Goal: Task Accomplishment & Management: Complete application form

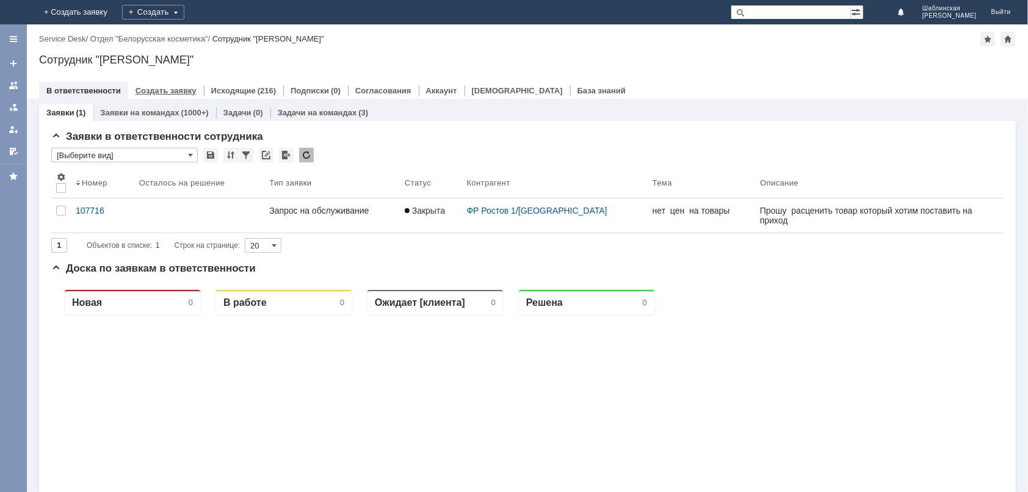
click at [169, 90] on link "Создать заявку" at bounding box center [165, 90] width 61 height 9
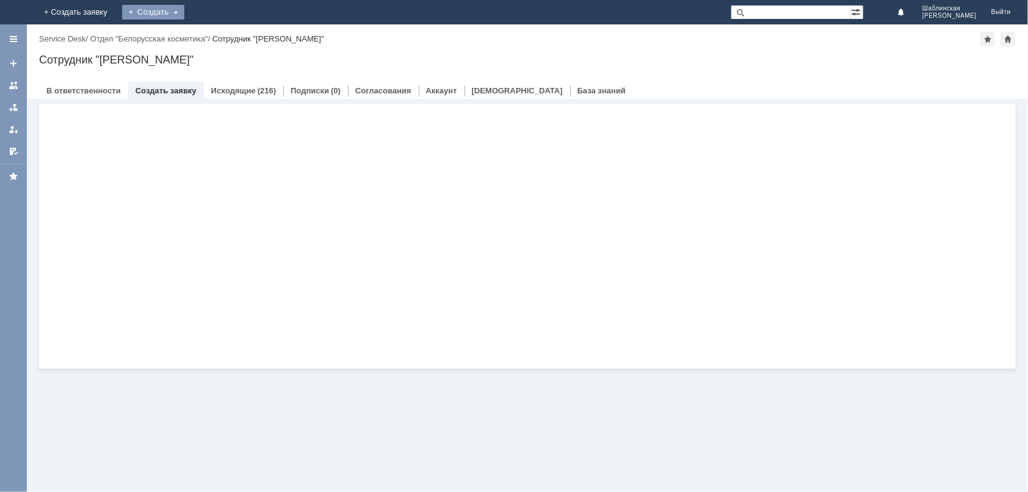
click at [184, 11] on div "Создать" at bounding box center [153, 12] width 62 height 15
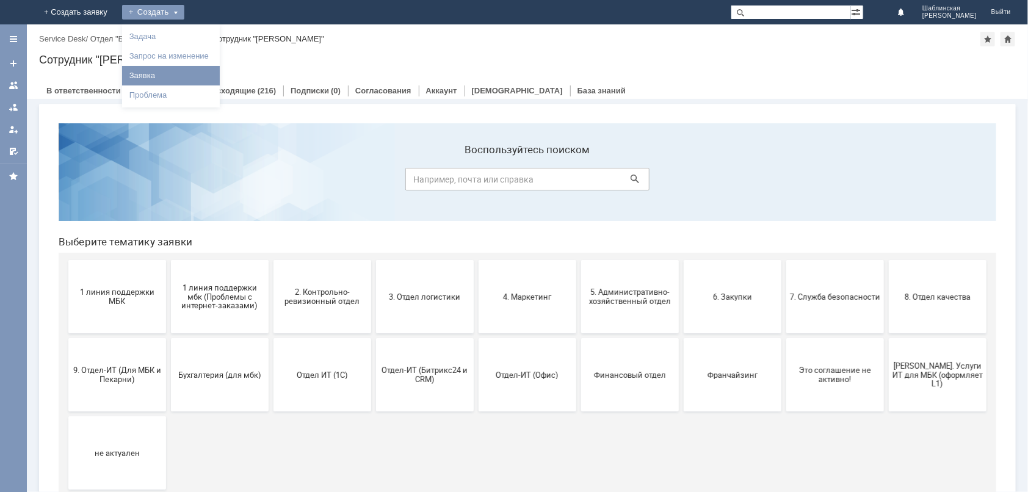
click at [217, 76] on link "Заявка" at bounding box center [170, 75] width 93 height 15
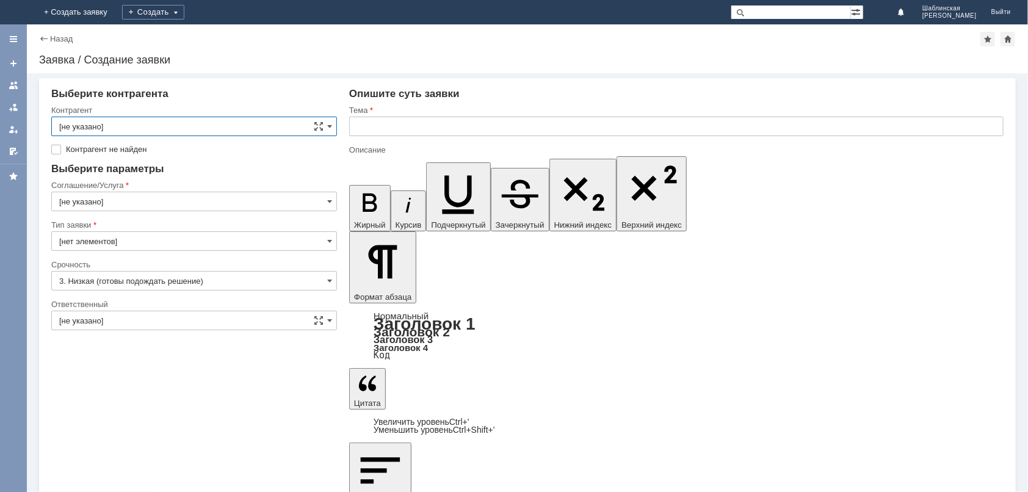
click at [190, 132] on input "[не указано]" at bounding box center [194, 127] width 286 height 20
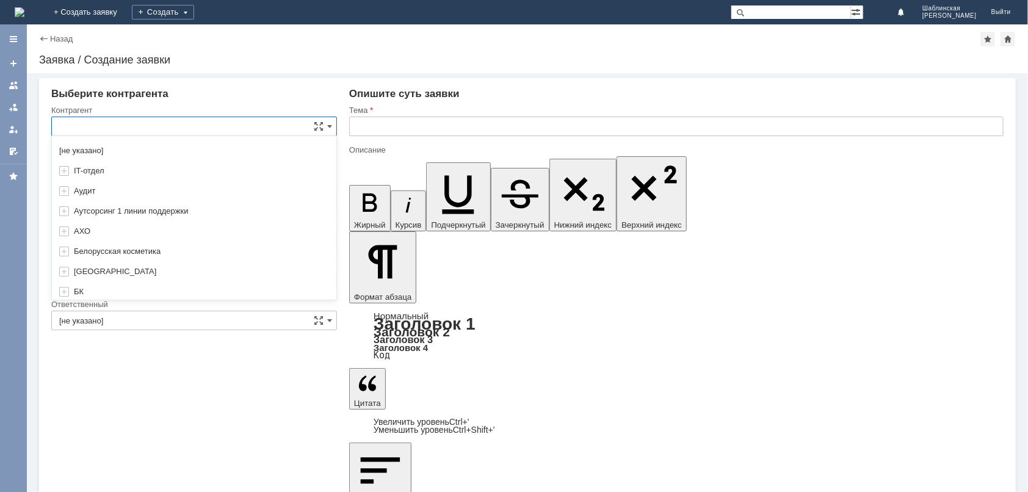
click at [190, 132] on input "text" at bounding box center [194, 127] width 286 height 20
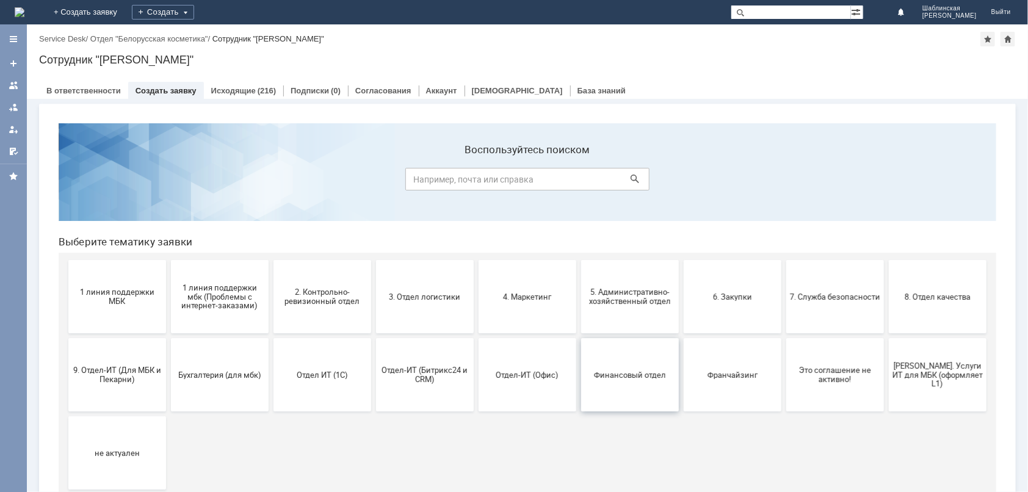
click at [634, 380] on button "Финансовый отдел" at bounding box center [629, 373] width 98 height 73
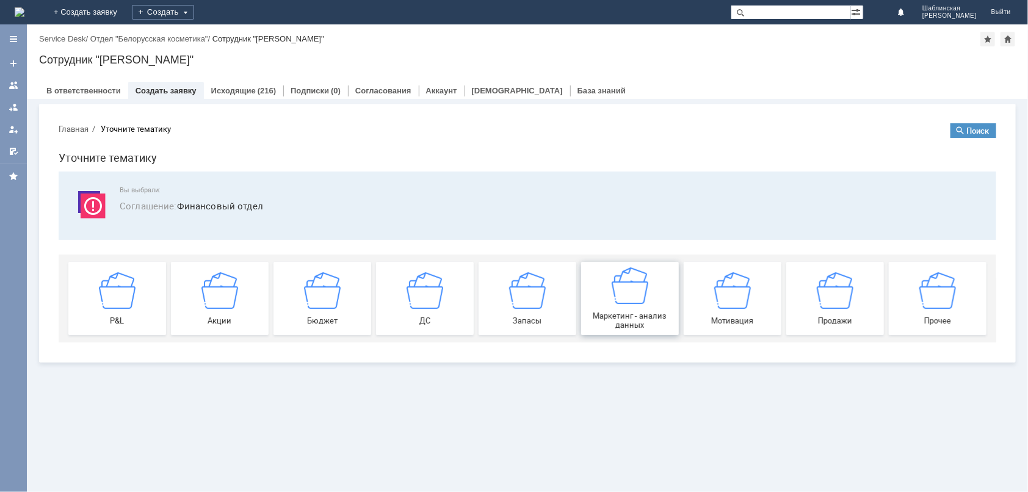
click at [634, 297] on img at bounding box center [629, 285] width 37 height 37
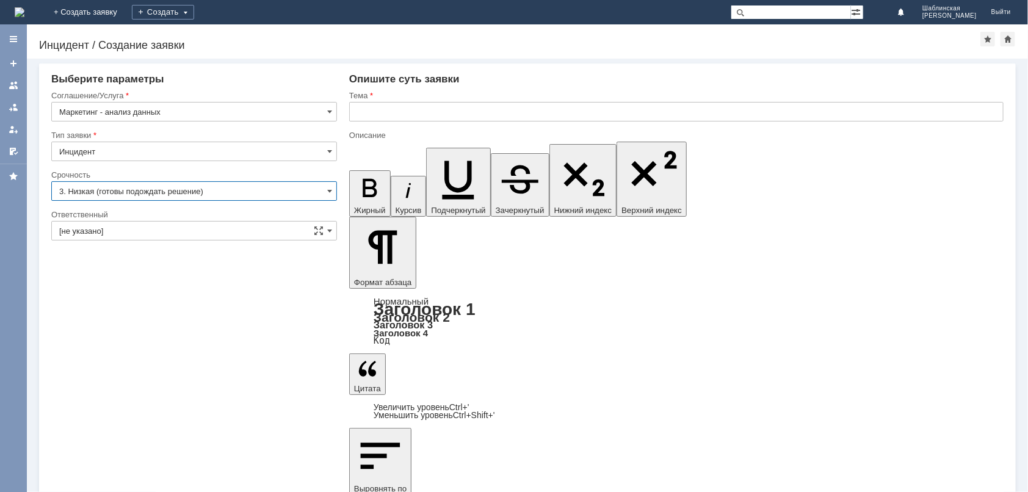
click at [219, 182] on input "3. Низкая (готовы подождать решение)" at bounding box center [194, 191] width 286 height 20
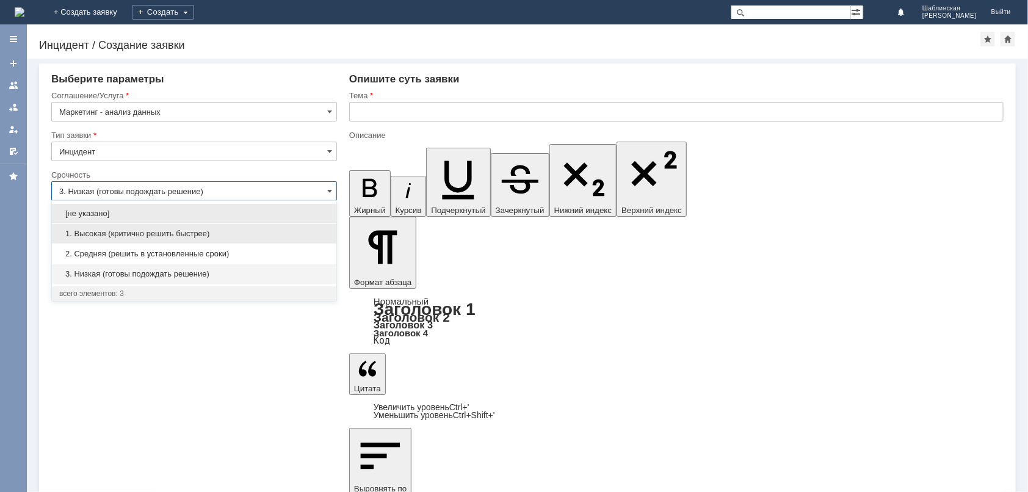
click at [234, 226] on div "1. Высокая (критично решить быстрее)" at bounding box center [194, 234] width 284 height 20
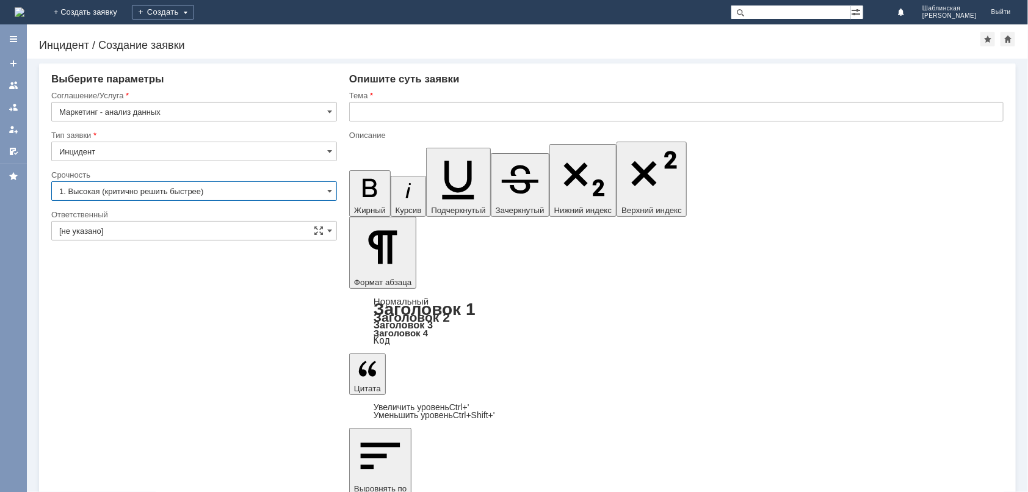
click at [392, 121] on input "text" at bounding box center [676, 112] width 654 height 20
type input "1. Высокая (критично решить быстрее)"
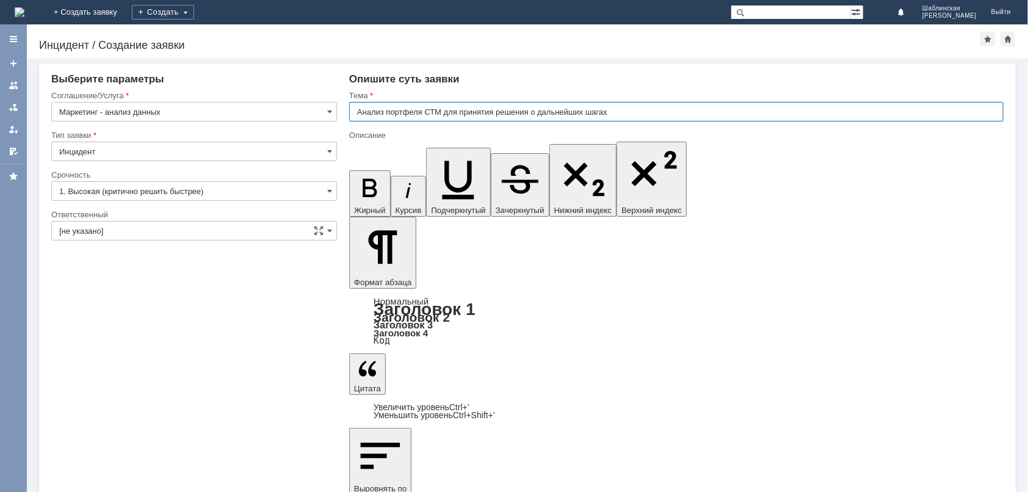
type input "Анализ портфеля СТМ для принятия решения о дальнейших шагах"
drag, startPoint x: 362, startPoint y: 3879, endPoint x: 454, endPoint y: 3875, distance: 91.6
drag, startPoint x: 1006, startPoint y: 3900, endPoint x: 322, endPoint y: 3847, distance: 685.5
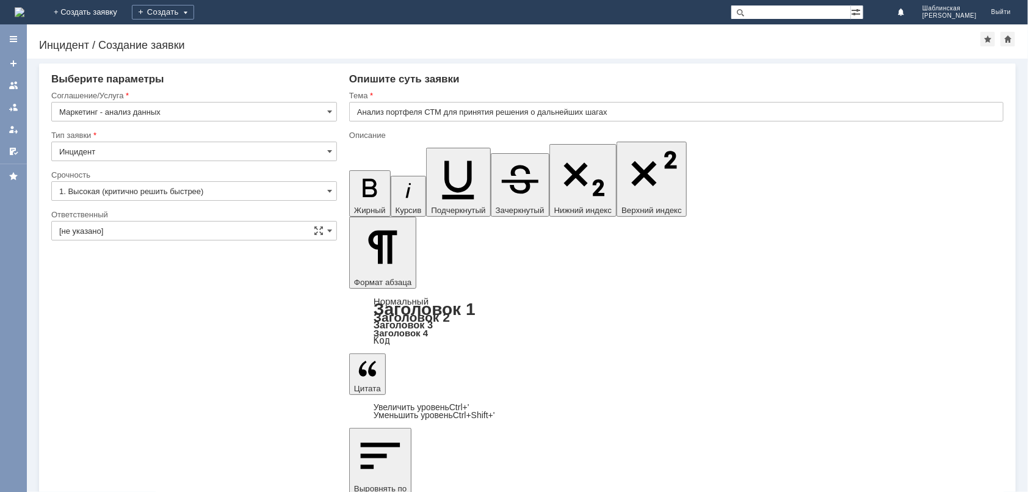
drag, startPoint x: 648, startPoint y: 3929, endPoint x: 729, endPoint y: 3928, distance: 80.6
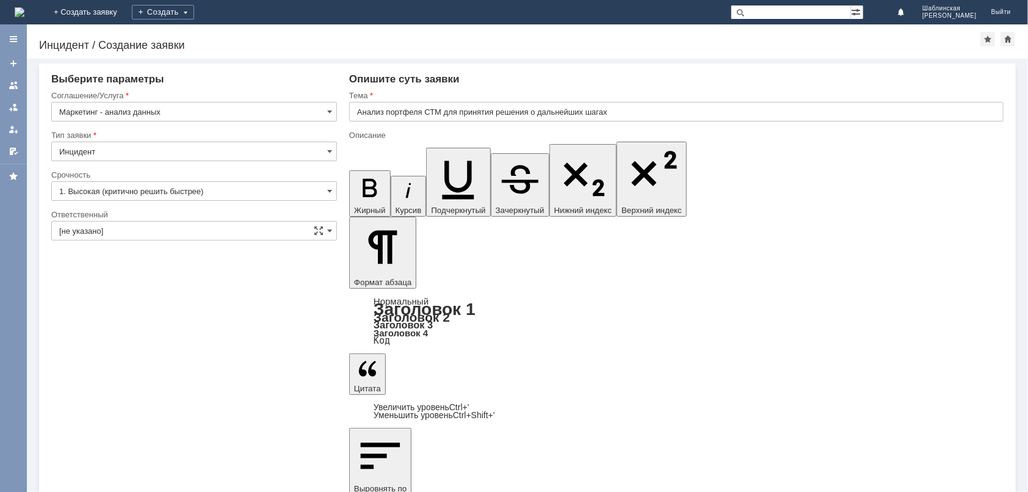
drag, startPoint x: 831, startPoint y: 3928, endPoint x: 855, endPoint y: 3923, distance: 24.4
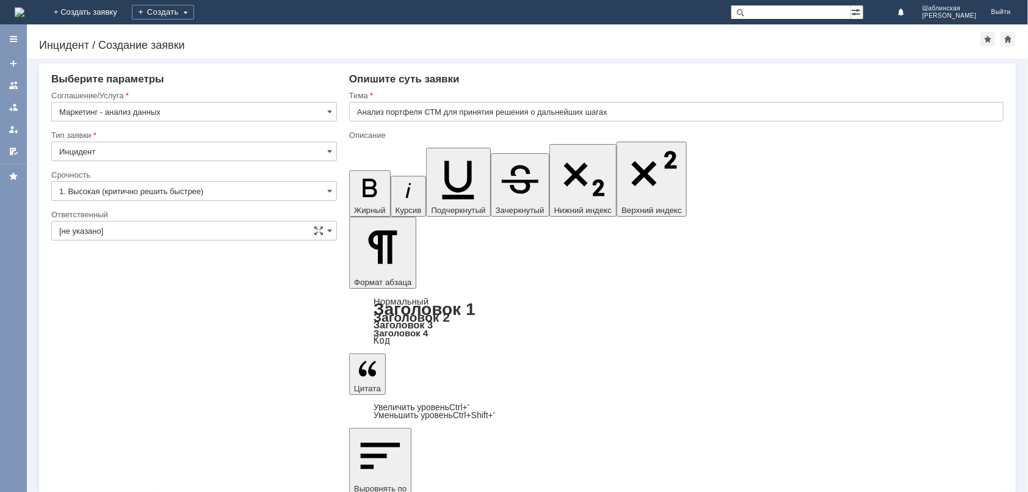
drag, startPoint x: 484, startPoint y: 3948, endPoint x: 466, endPoint y: 3930, distance: 25.5
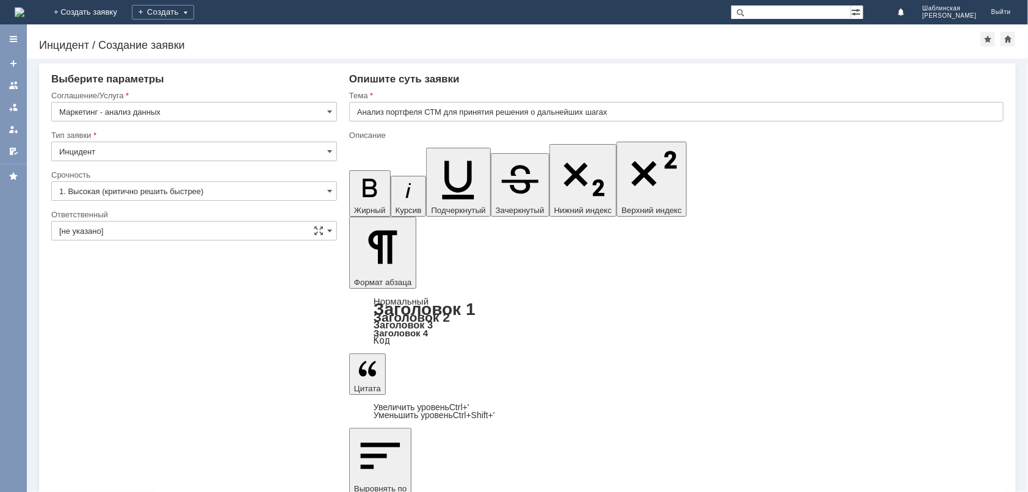
drag, startPoint x: 571, startPoint y: 3937, endPoint x: 622, endPoint y: 3935, distance: 51.3
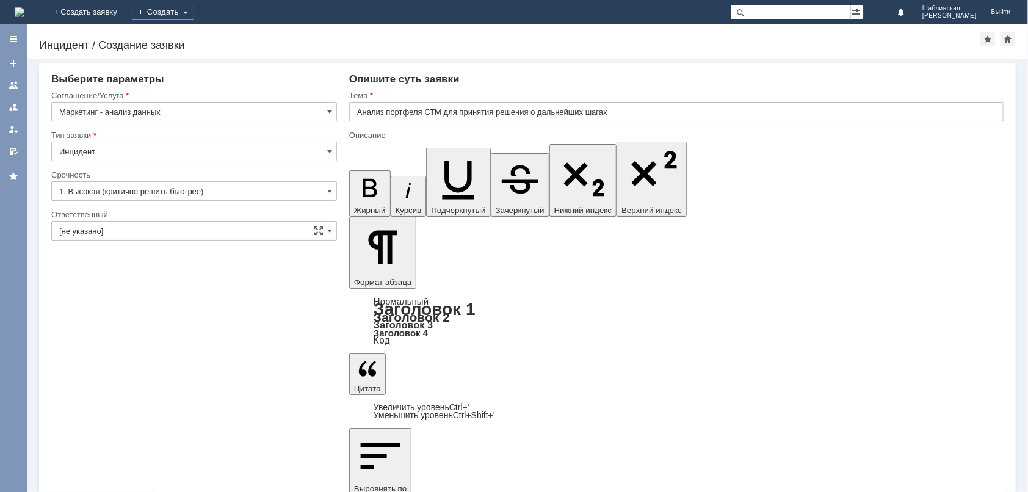
drag, startPoint x: 650, startPoint y: 3952, endPoint x: 637, endPoint y: 3954, distance: 13.6
drag, startPoint x: 599, startPoint y: 3950, endPoint x: 847, endPoint y: 3948, distance: 247.7
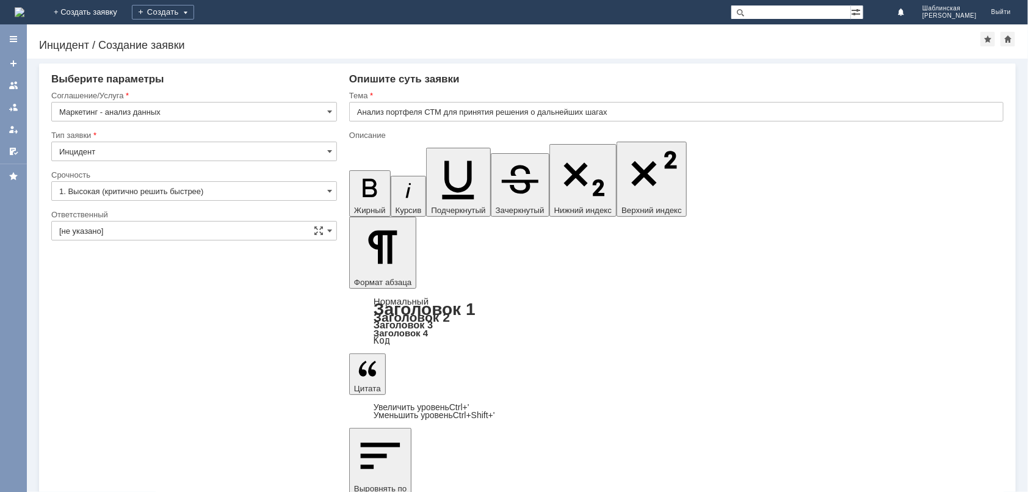
copy span "по данным за [DATE] - [DATE]"
drag, startPoint x: 600, startPoint y: 3948, endPoint x: 1156, endPoint y: 3954, distance: 555.9
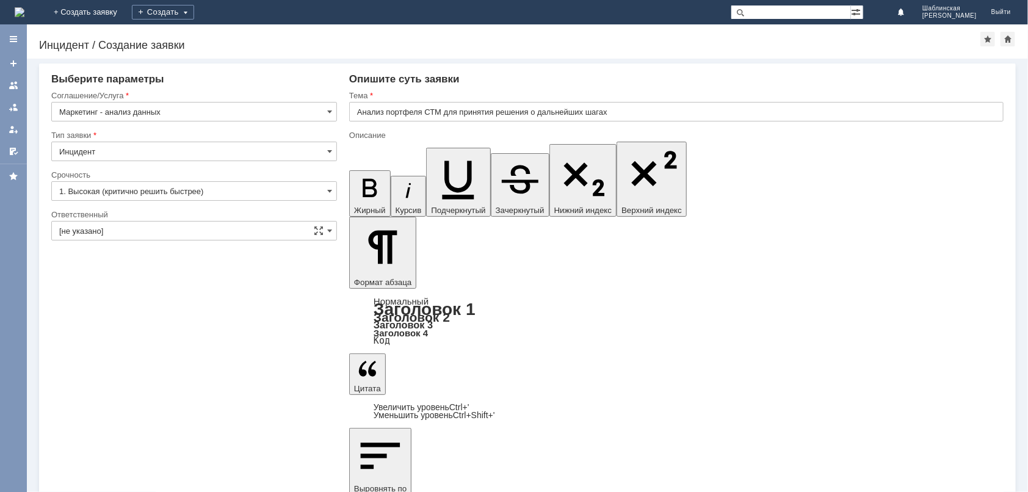
drag, startPoint x: 601, startPoint y: 3955, endPoint x: 847, endPoint y: 3950, distance: 246.0
drag, startPoint x: 565, startPoint y: 3964, endPoint x: 595, endPoint y: 3972, distance: 31.1
drag, startPoint x: 591, startPoint y: 4002, endPoint x: 616, endPoint y: 4002, distance: 25.0
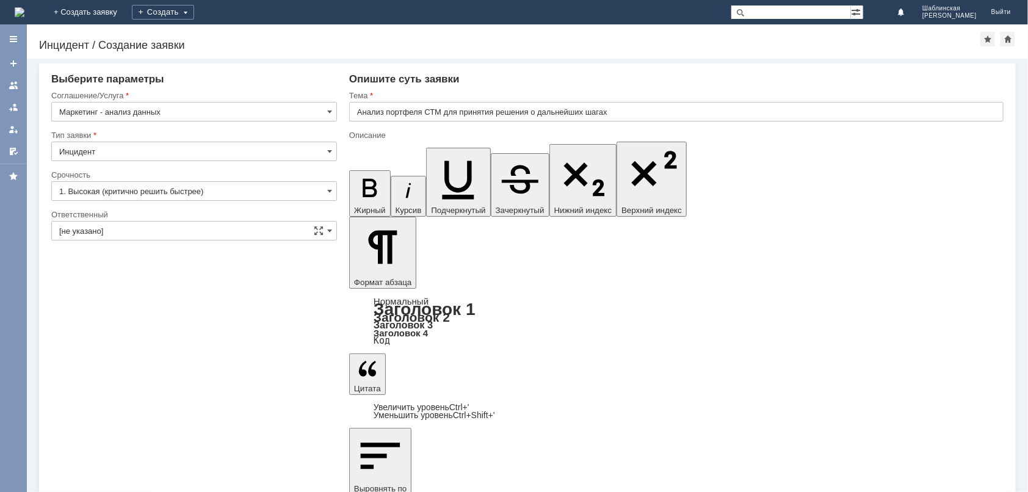
drag, startPoint x: 590, startPoint y: 4003, endPoint x: 615, endPoint y: 3999, distance: 25.4
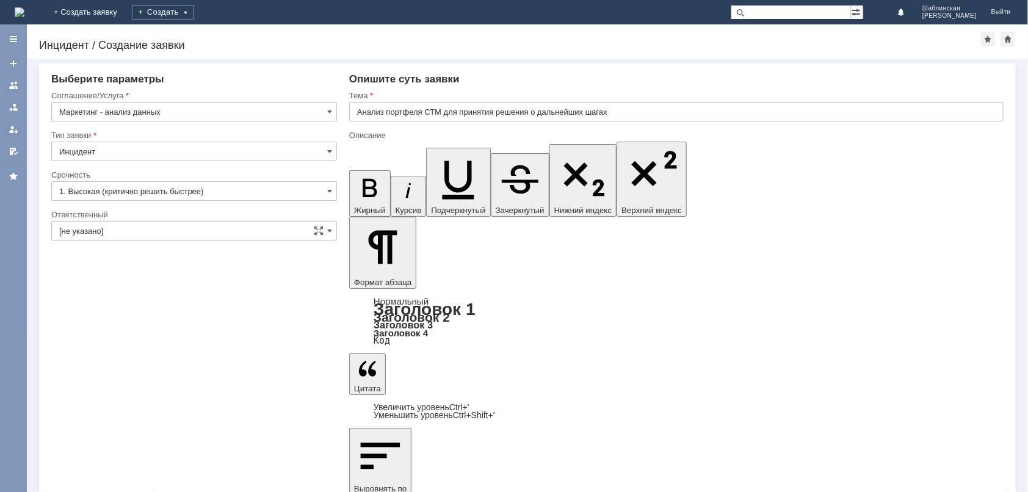
drag, startPoint x: 945, startPoint y: 4011, endPoint x: 460, endPoint y: 4019, distance: 485.2
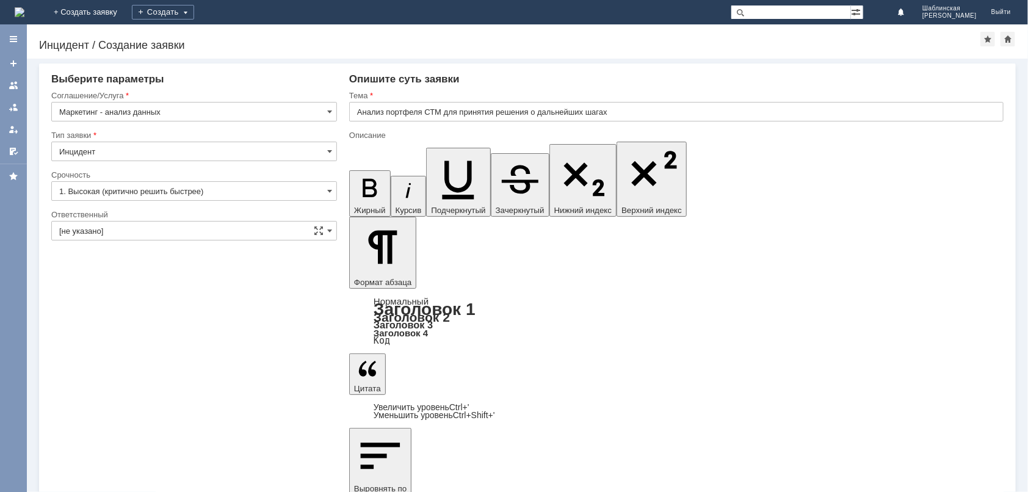
drag, startPoint x: 976, startPoint y: 4010, endPoint x: 957, endPoint y: 4027, distance: 25.5
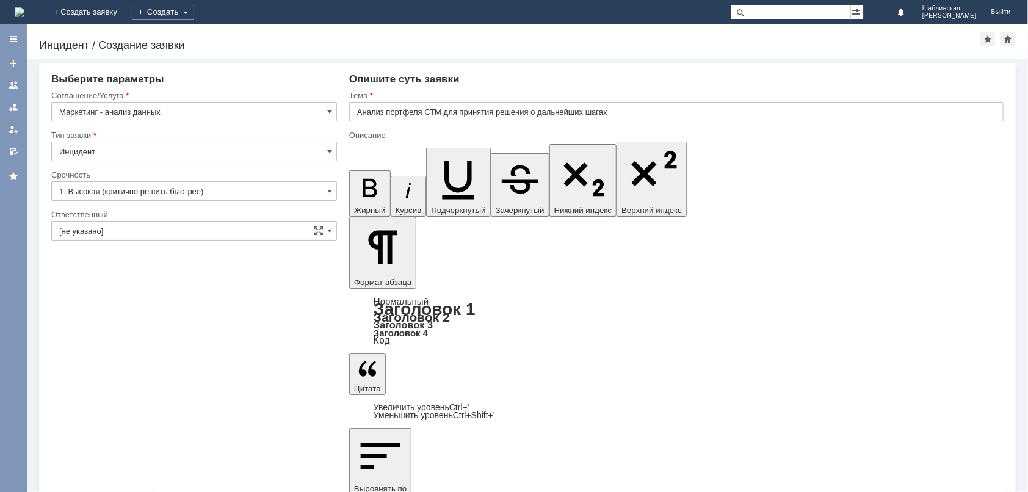
scroll to position [64, 0]
drag, startPoint x: 397, startPoint y: 3947, endPoint x: 441, endPoint y: 3942, distance: 44.2
drag, startPoint x: 410, startPoint y: 3961, endPoint x: 456, endPoint y: 3954, distance: 46.3
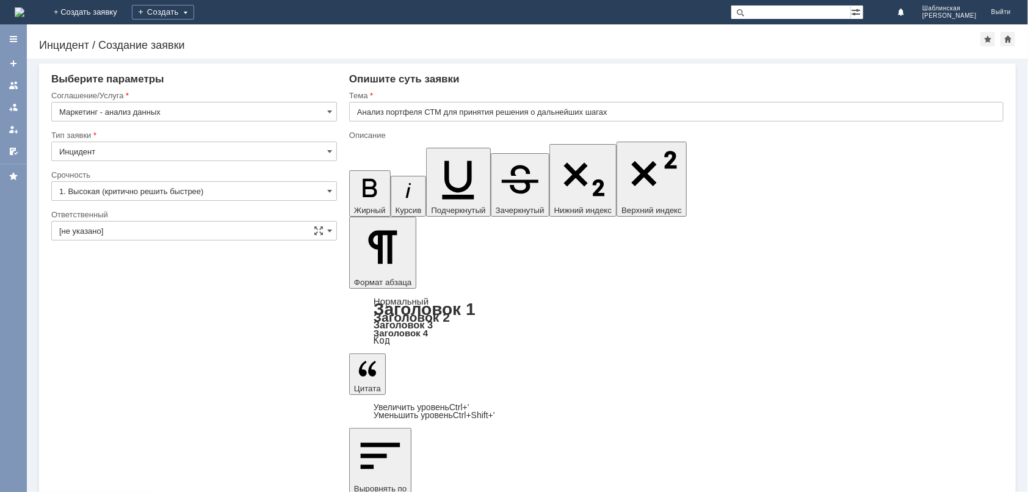
drag, startPoint x: 395, startPoint y: 3964, endPoint x: 431, endPoint y: 3966, distance: 36.0
drag, startPoint x: 717, startPoint y: 3977, endPoint x: 724, endPoint y: 3972, distance: 8.3
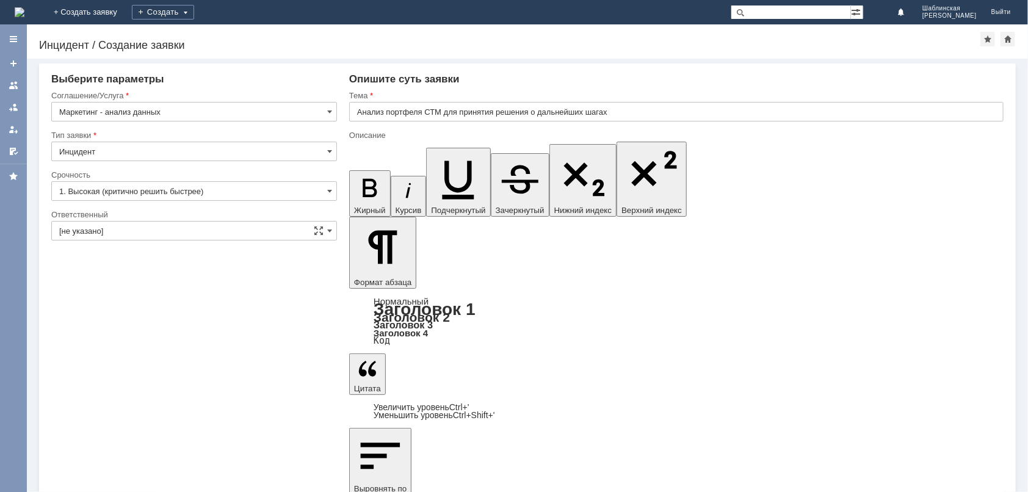
drag, startPoint x: 530, startPoint y: 3992, endPoint x: 537, endPoint y: 3992, distance: 6.7
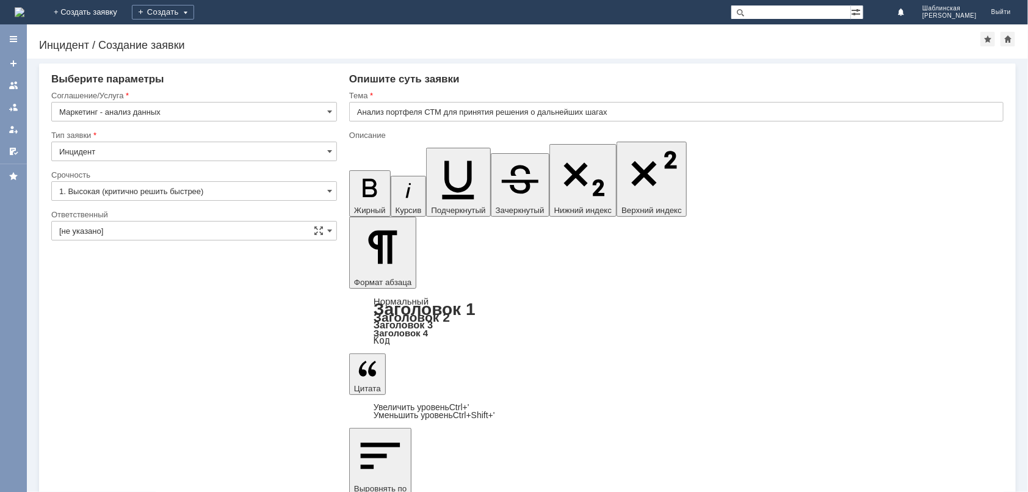
drag, startPoint x: 360, startPoint y: 3993, endPoint x: 371, endPoint y: 3989, distance: 11.6
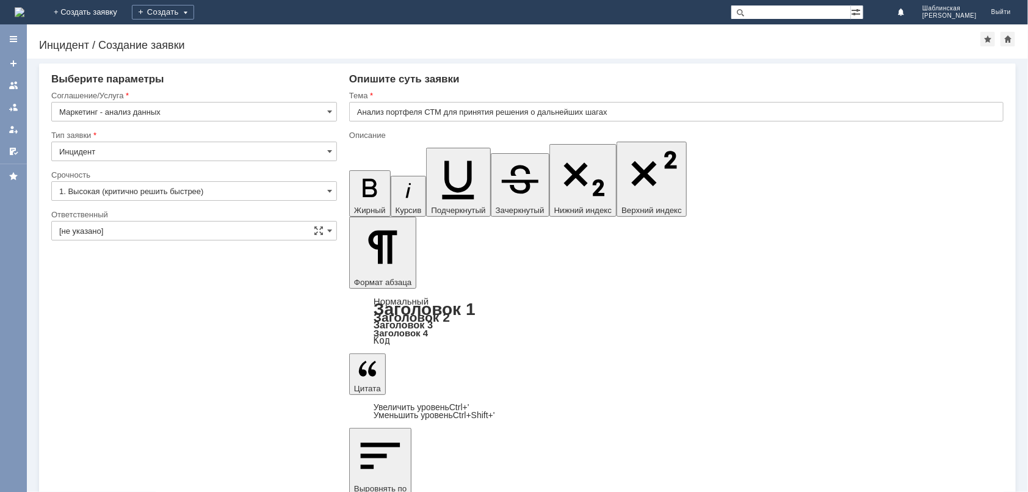
drag, startPoint x: 477, startPoint y: 3950, endPoint x: 501, endPoint y: 3962, distance: 27.3
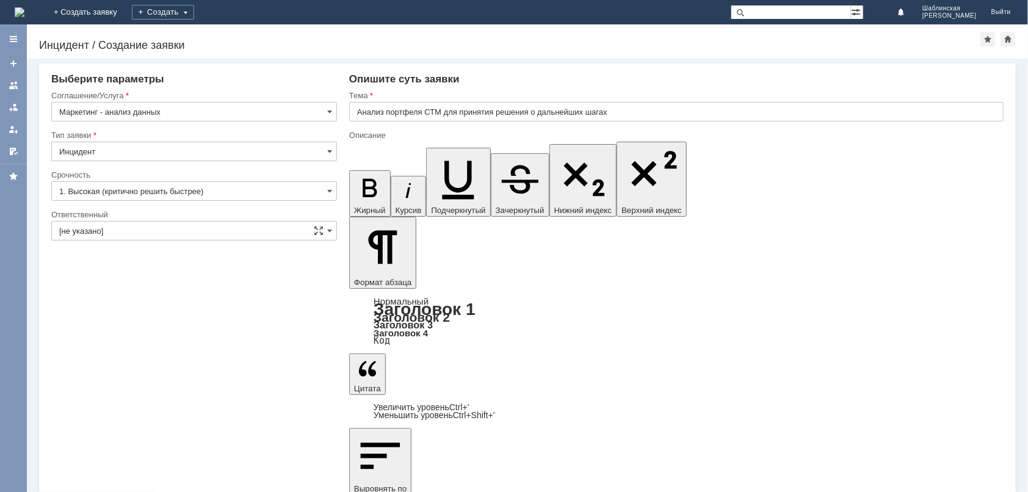
scroll to position [119, 0]
